Goal: Information Seeking & Learning: Learn about a topic

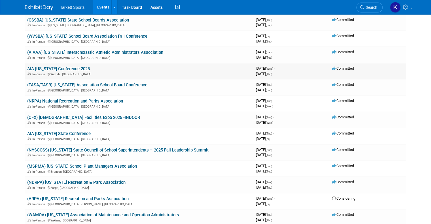
scroll to position [85, 0]
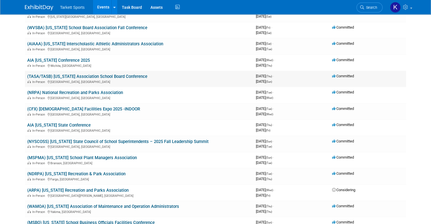
click at [120, 76] on link "(TASA/TASB) [US_STATE] Association School Board Conference" at bounding box center [87, 76] width 120 height 5
click at [105, 92] on link "(NRPA) National Recreation and Parks Association" at bounding box center [75, 92] width 96 height 5
click at [56, 123] on link "AIA [US_STATE] State Conference" at bounding box center [58, 125] width 63 height 5
click at [50, 124] on link "AIA [US_STATE] State Conference" at bounding box center [58, 125] width 63 height 5
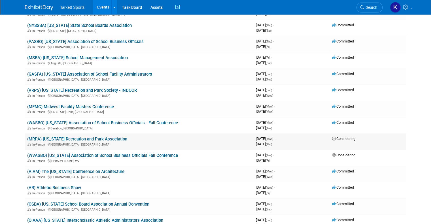
scroll to position [539, 0]
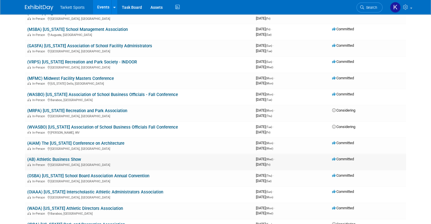
click at [54, 157] on link "(AB) Athletic Business Show" at bounding box center [54, 159] width 54 height 5
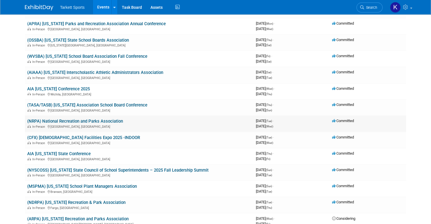
scroll to position [57, 0]
click at [80, 104] on link "(TASA/TASB) [US_STATE] Association School Board Conference" at bounding box center [87, 104] width 120 height 5
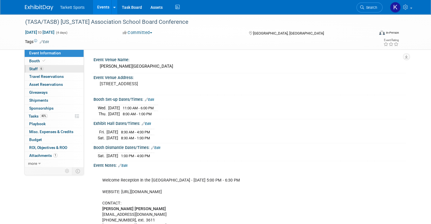
click at [29, 69] on span "Staff 6" at bounding box center [36, 69] width 14 height 5
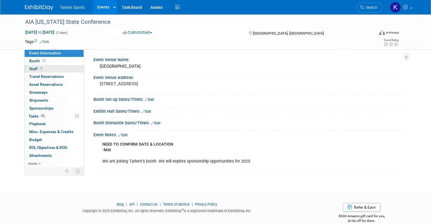
click at [29, 70] on span "Staff 1" at bounding box center [36, 69] width 14 height 5
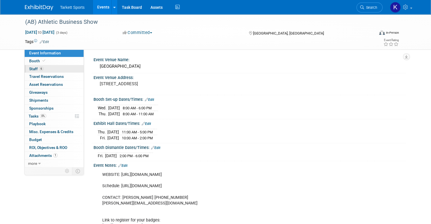
click at [29, 69] on span "Staff 6" at bounding box center [36, 69] width 14 height 5
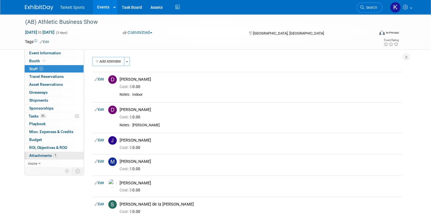
click at [40, 155] on span "Attachments 1" at bounding box center [43, 155] width 28 height 5
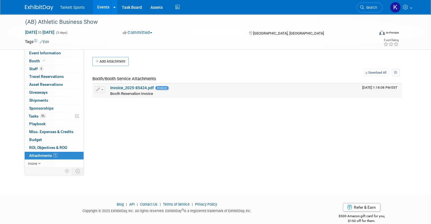
click at [124, 86] on link "Invoice_2025-85424.pdf" at bounding box center [132, 88] width 44 height 5
click at [29, 53] on span "Event Information" at bounding box center [45, 53] width 32 height 5
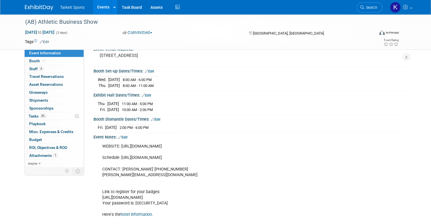
scroll to position [57, 0]
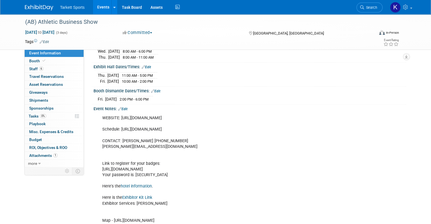
click at [173, 115] on div "WEBSITE: https://www.abshow.com/exhibit Schedule: https://www.abshow.com/exhibi…" at bounding box center [221, 175] width 247 height 125
drag, startPoint x: 176, startPoint y: 116, endPoint x: 116, endPoint y: 116, distance: 60.4
click at [116, 116] on div "WEBSITE: https://www.abshow.com/exhibit Schedule: https://www.abshow.com/exhibi…" at bounding box center [221, 175] width 247 height 125
copy div "https://www.abshow.com/exhibit"
click at [209, 128] on div "WEBSITE: https://www.abshow.com/exhibit Schedule: https://www.abshow.com/exhibi…" at bounding box center [221, 175] width 247 height 125
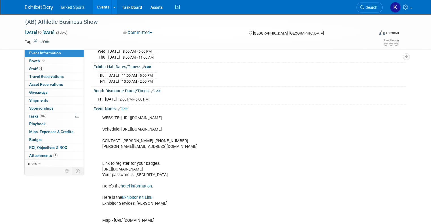
drag, startPoint x: 207, startPoint y: 127, endPoint x: 116, endPoint y: 127, distance: 91.0
click at [116, 127] on div "WEBSITE: https://www.abshow.com/exhibit Schedule: https://www.abshow.com/exhibi…" at bounding box center [221, 175] width 247 height 125
copy div "https://www.abshow.com/exhibit/exhibit-schedule"
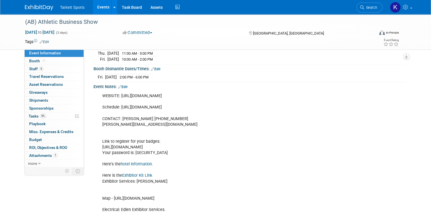
scroll to position [85, 0]
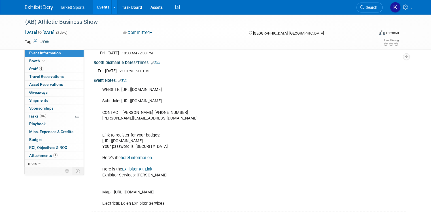
drag, startPoint x: 97, startPoint y: 139, endPoint x: 270, endPoint y: 139, distance: 172.9
click at [270, 139] on div "WEBSITE: https://www.abshow.com/exhibit Schedule: https://www.abshow.com/exhibi…" at bounding box center [221, 146] width 247 height 125
copy div "https://www.xpressreg.net/register/athb1123/exhibitor/main.asp?o=10088&b=119731…"
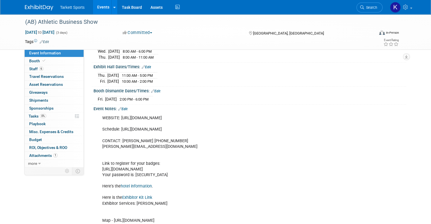
click at [190, 77] on div "Thu. Nov 6, 2025 11:00 AM - 5:00 PM Fri. Nov 7, 2025 10:00 AM - 2:00 PM" at bounding box center [250, 78] width 304 height 14
click at [29, 67] on span "Staff 6" at bounding box center [36, 69] width 14 height 5
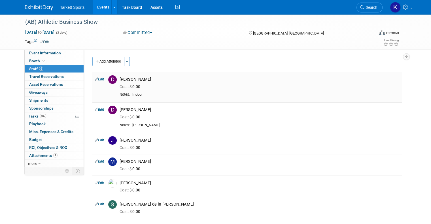
scroll to position [0, 0]
click at [102, 59] on button "Add Attendee" at bounding box center [108, 61] width 32 height 9
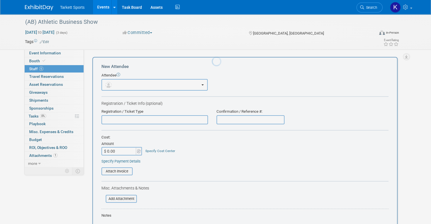
click at [124, 62] on div "New Attendee Attendee <img src="https://www.exhibitday.com/Images/Unassigned-Us…" at bounding box center [244, 174] width 305 height 235
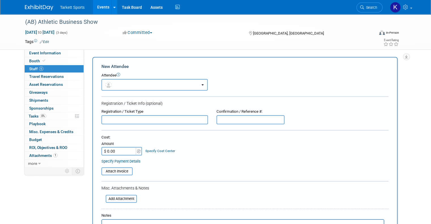
drag, startPoint x: 125, startPoint y: 81, endPoint x: 129, endPoint y: 82, distance: 4.6
click at [125, 81] on button "button" at bounding box center [154, 85] width 106 height 12
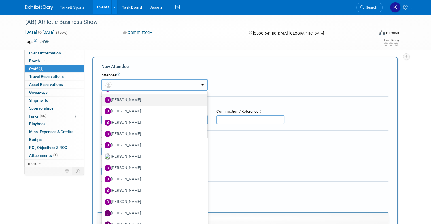
scroll to position [170, 0]
click at [132, 85] on button "button" at bounding box center [154, 85] width 106 height 12
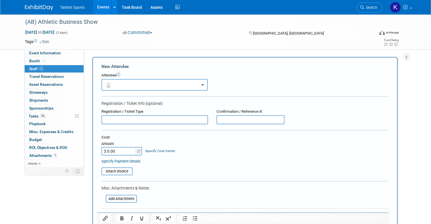
click at [148, 77] on div "Attendee" at bounding box center [244, 75] width 287 height 5
click at [197, 86] on button "button" at bounding box center [154, 85] width 106 height 12
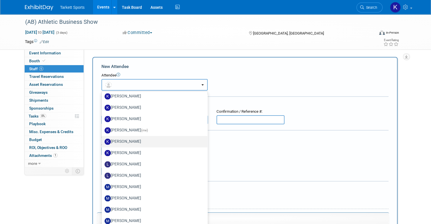
scroll to position [935, 0]
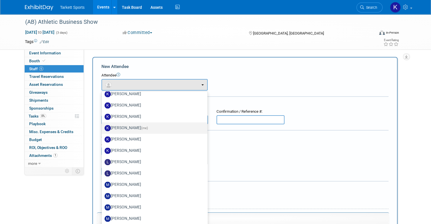
click at [134, 128] on label "Kenya Larkin-Landers (me)" at bounding box center [153, 128] width 97 height 9
click at [103, 128] on input "Kenya Larkin-Landers (me)" at bounding box center [101, 128] width 4 height 4
select select "a3e0c653-fe70-464b-977d-730608a138fa"
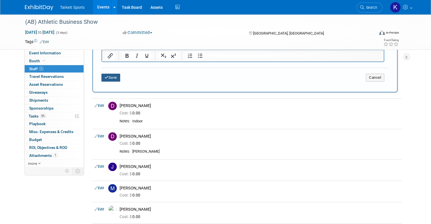
click at [102, 79] on button "Save" at bounding box center [110, 78] width 19 height 8
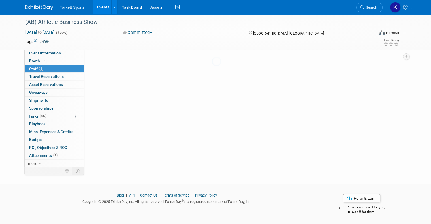
scroll to position [82, 0]
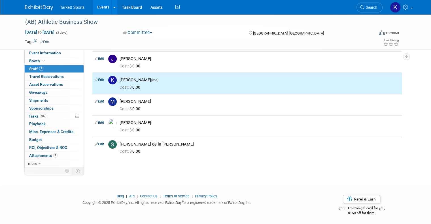
click at [29, 70] on span "Staff 7" at bounding box center [36, 69] width 14 height 5
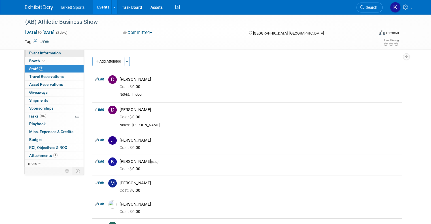
click at [29, 53] on span "Event Information" at bounding box center [45, 53] width 32 height 5
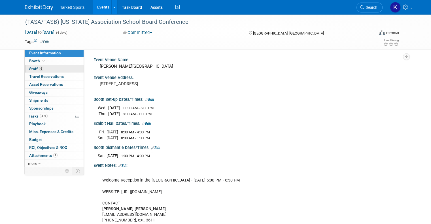
click at [31, 70] on span "Staff 6" at bounding box center [36, 69] width 14 height 5
